Goal: Task Accomplishment & Management: Manage account settings

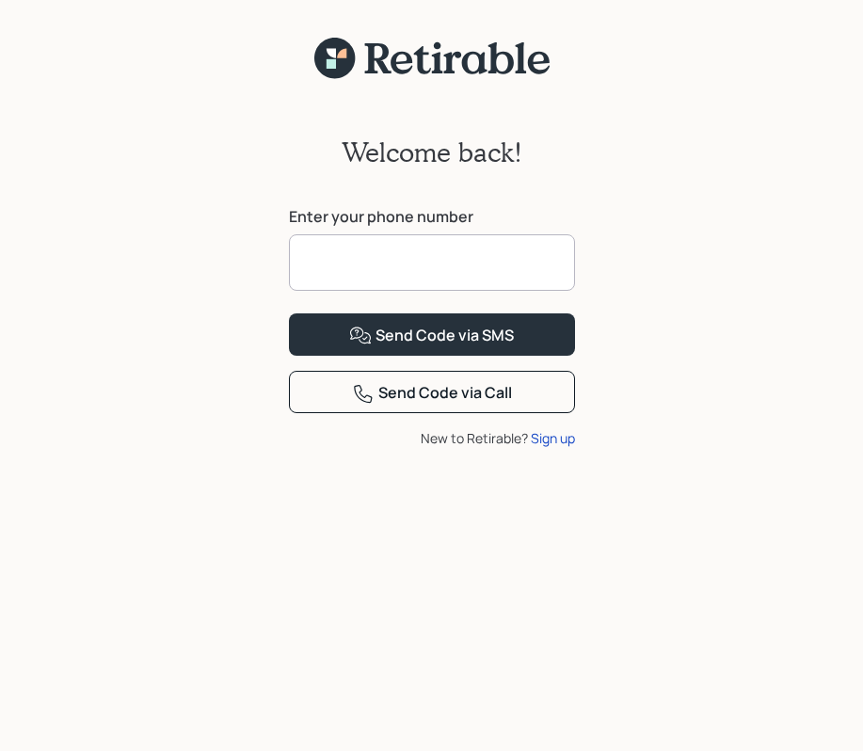
click at [376, 267] on input at bounding box center [432, 262] width 286 height 56
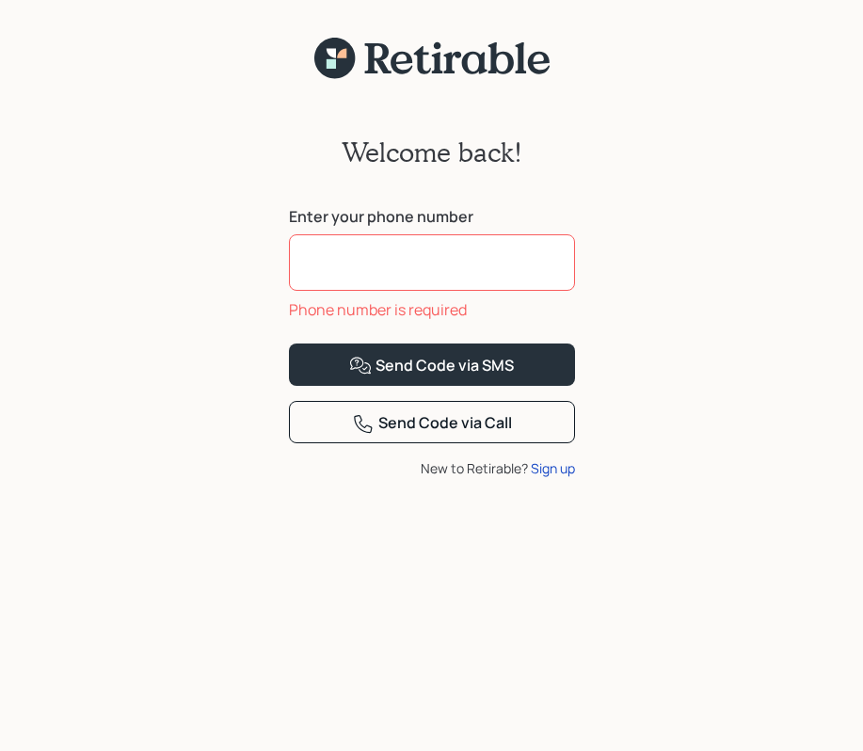
drag, startPoint x: 415, startPoint y: 273, endPoint x: 442, endPoint y: 278, distance: 27.9
click at [415, 272] on input at bounding box center [432, 262] width 286 height 56
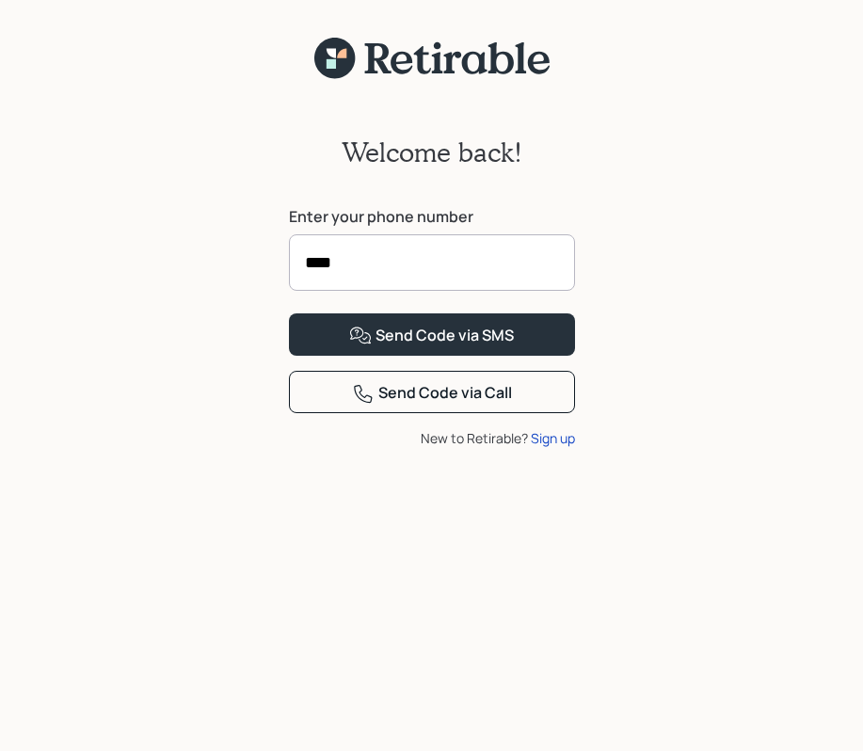
type input "*****"
type input "**********"
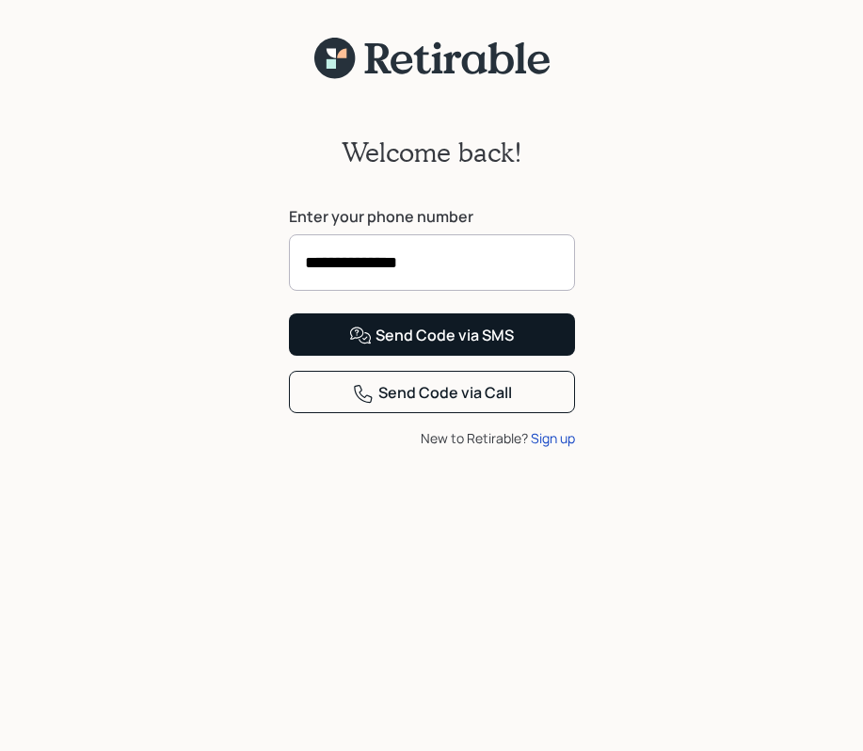
click at [421, 347] on div "Send Code via SMS" at bounding box center [431, 336] width 165 height 23
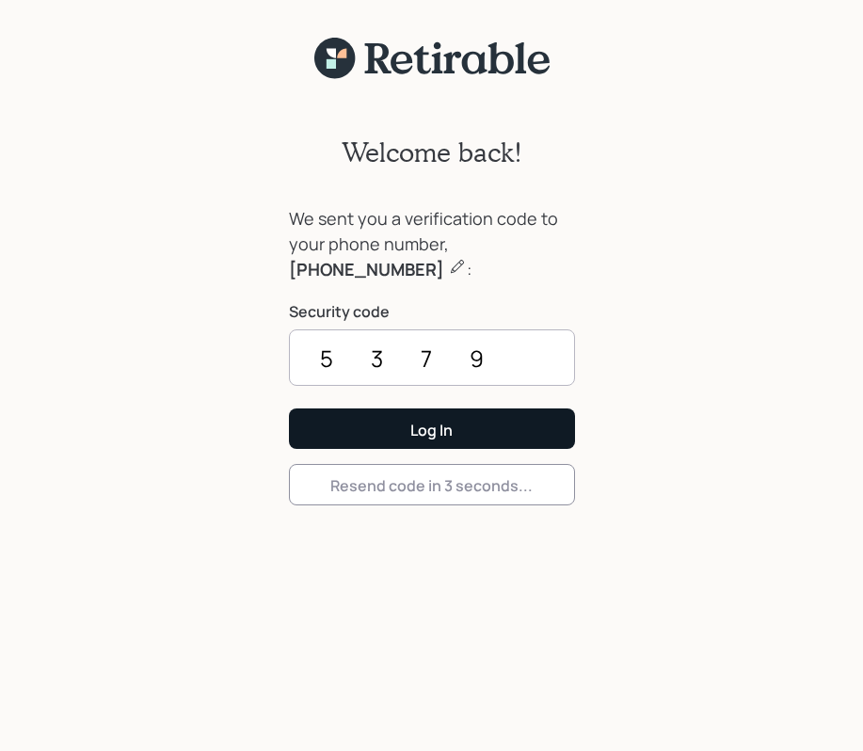
type input "5379"
click at [431, 428] on button "Log In" at bounding box center [432, 428] width 286 height 40
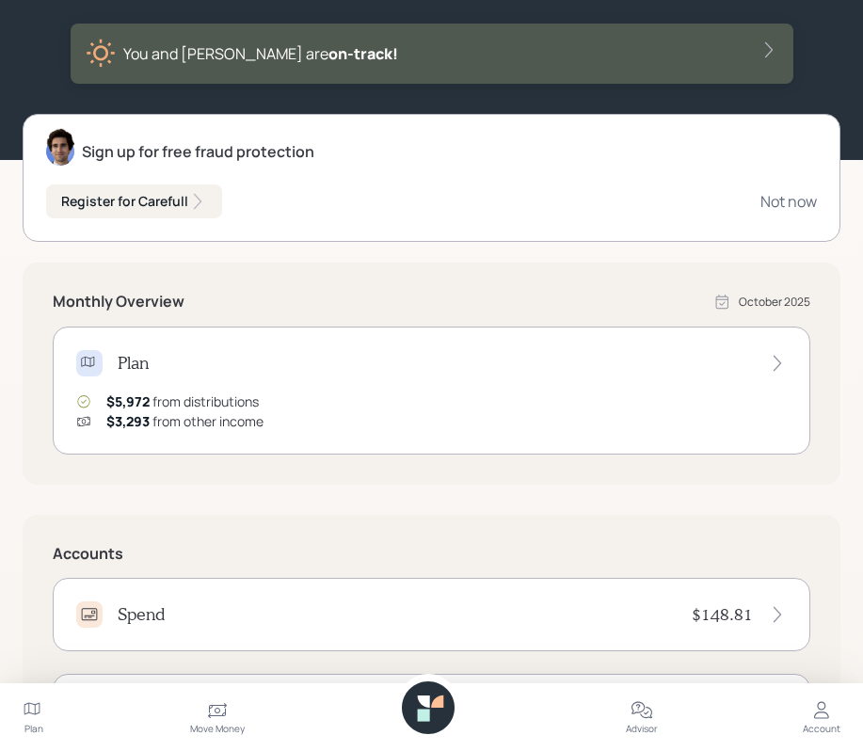
scroll to position [85, 0]
click at [793, 198] on div "Not now" at bounding box center [788, 201] width 56 height 21
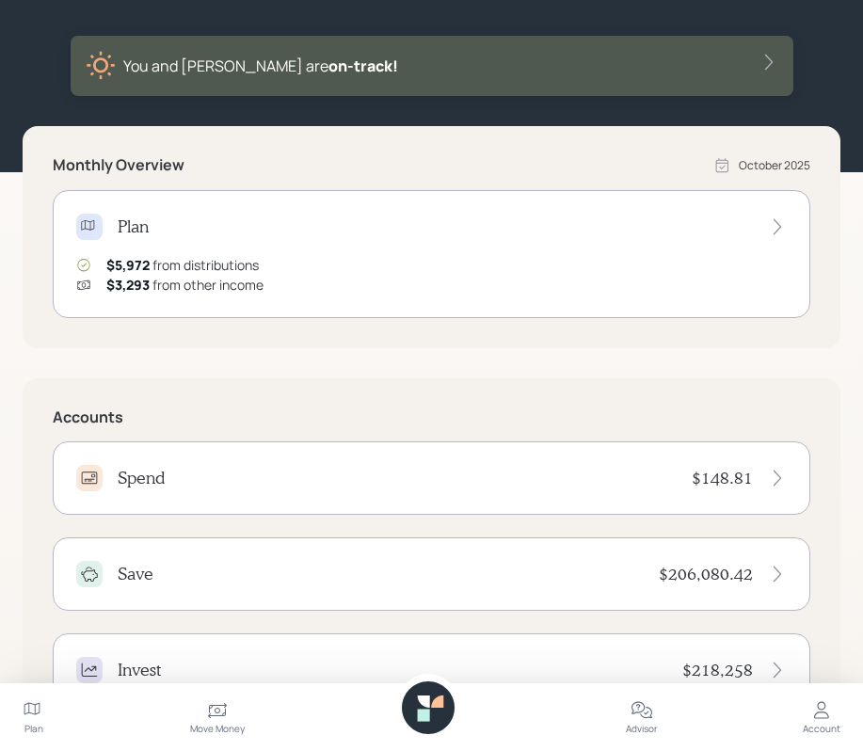
scroll to position [148, 0]
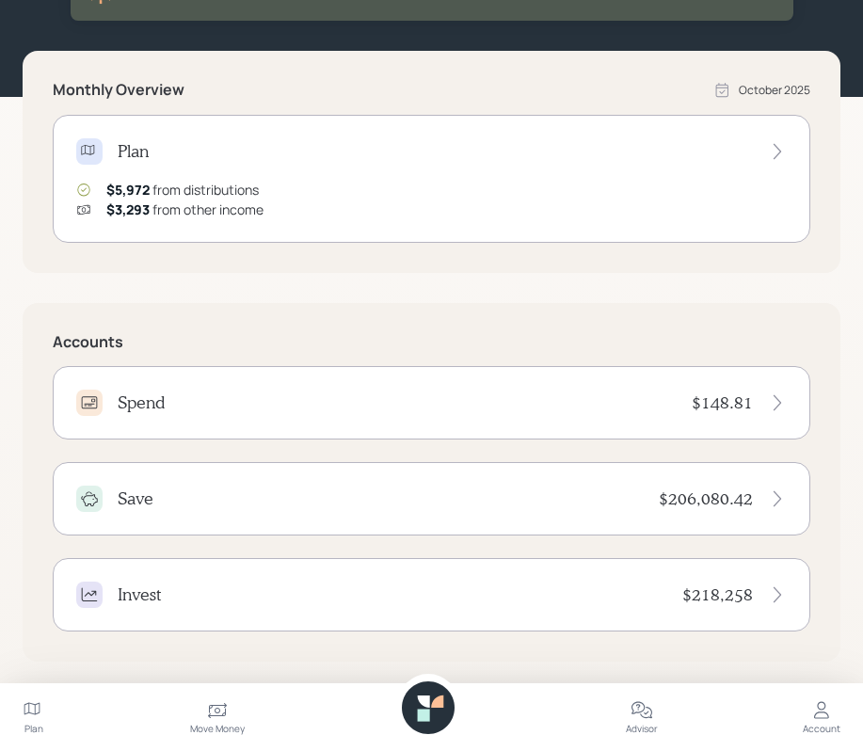
click at [713, 590] on h4 "$218,258" at bounding box center [717, 594] width 71 height 21
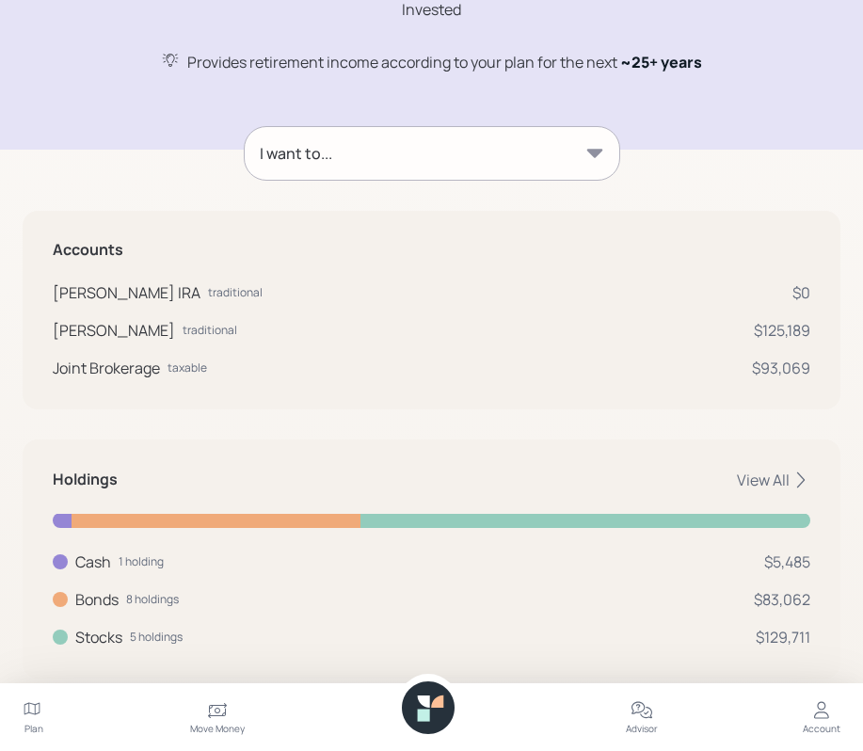
scroll to position [148, 0]
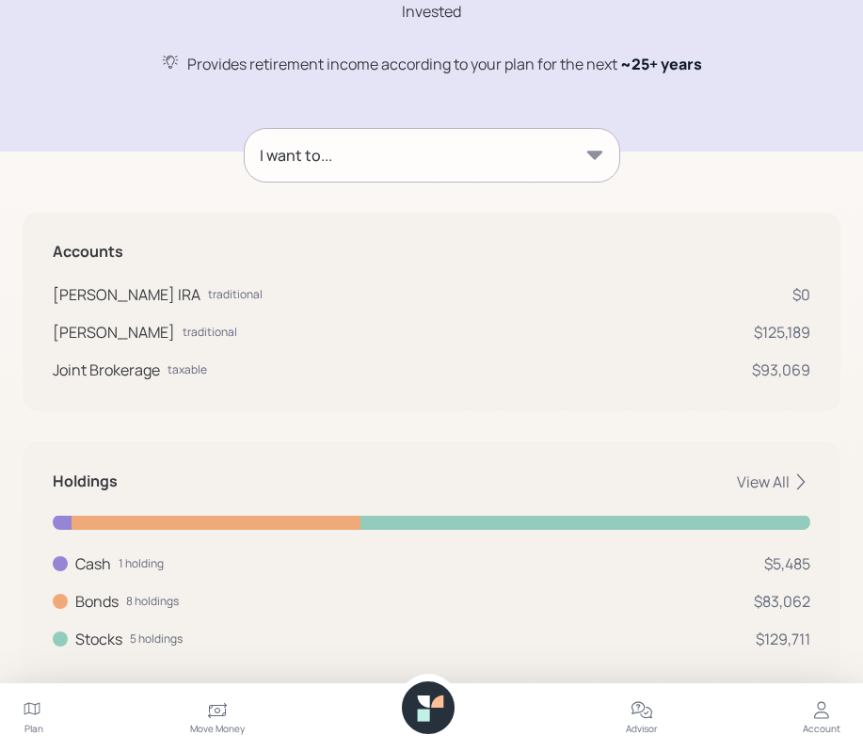
click at [824, 712] on icon at bounding box center [821, 709] width 15 height 17
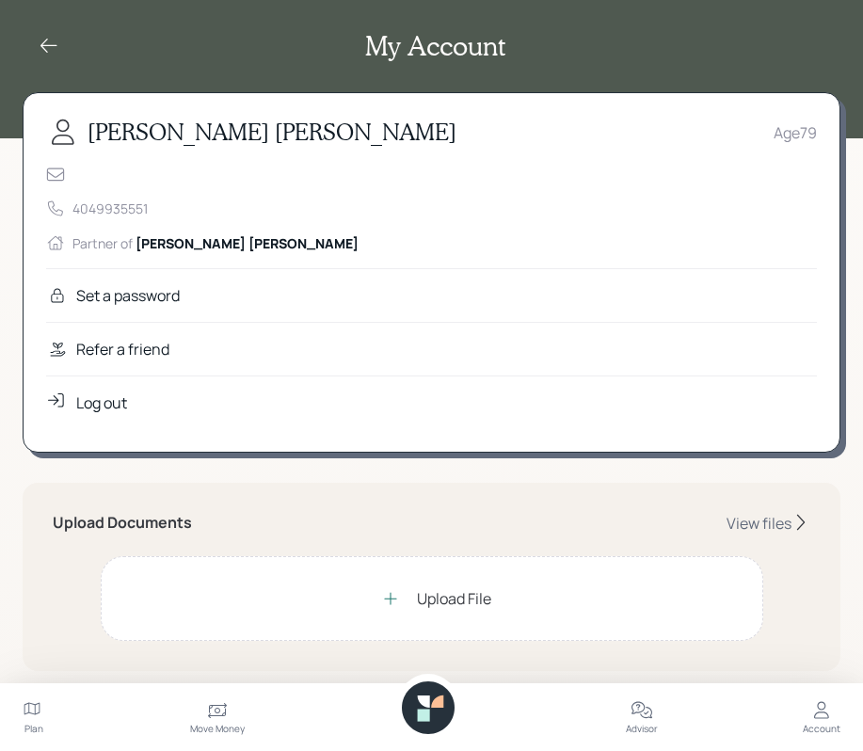
scroll to position [1, 0]
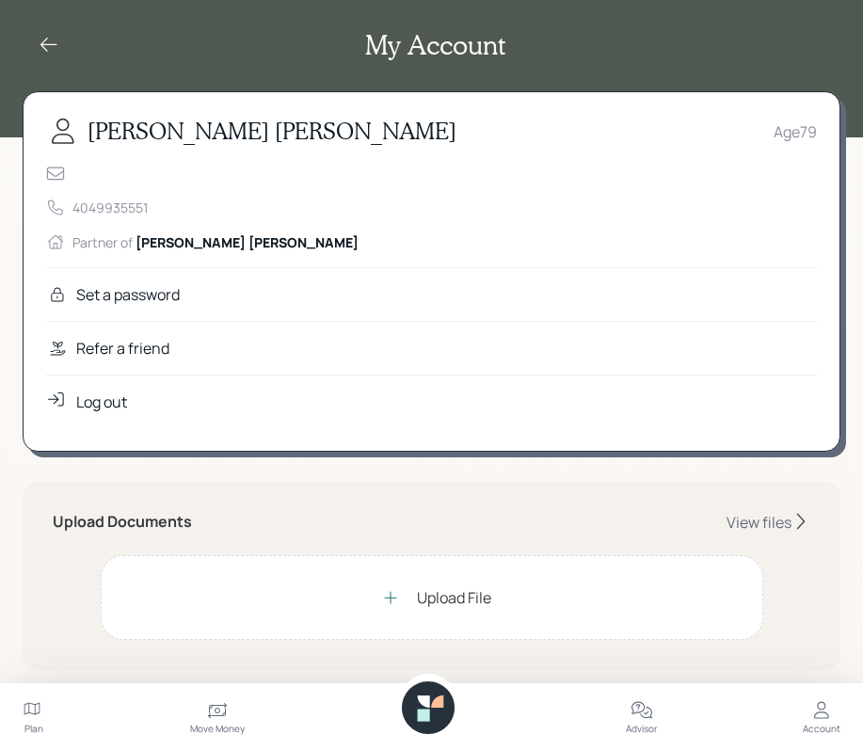
click at [93, 398] on div "Log out" at bounding box center [101, 401] width 51 height 23
